Goal: Task Accomplishment & Management: Use online tool/utility

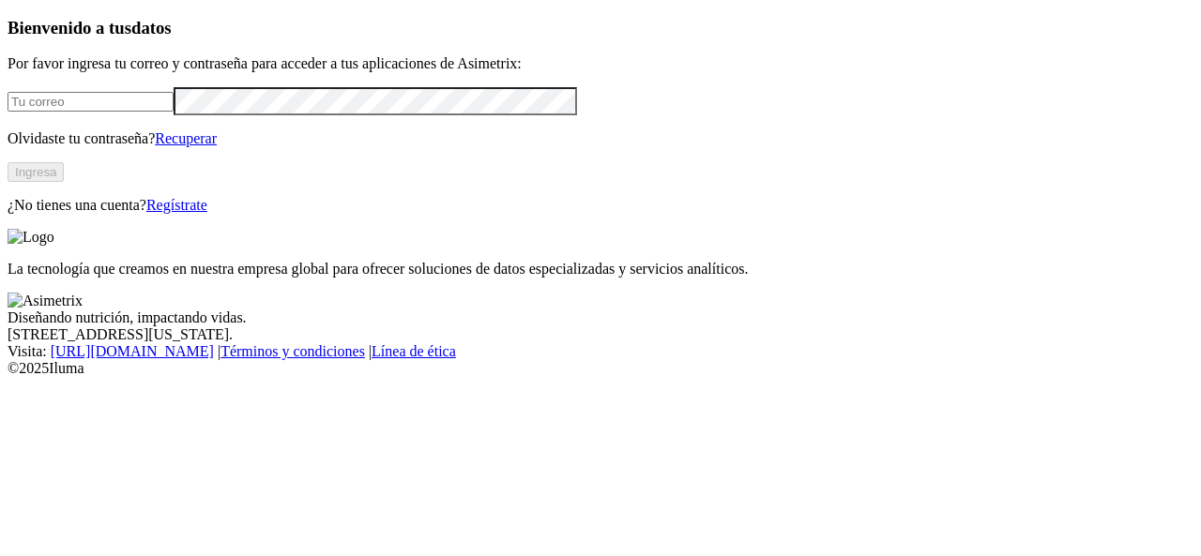
type input "[PERSON_NAME][EMAIL_ADDRESS][PERSON_NAME][DOMAIN_NAME]"
click at [64, 182] on button "Ingresa" at bounding box center [36, 172] width 56 height 20
